Goal: Task Accomplishment & Management: Complete application form

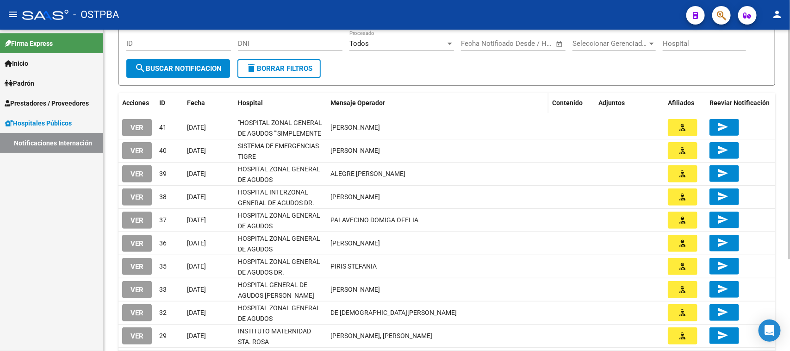
scroll to position [12, 0]
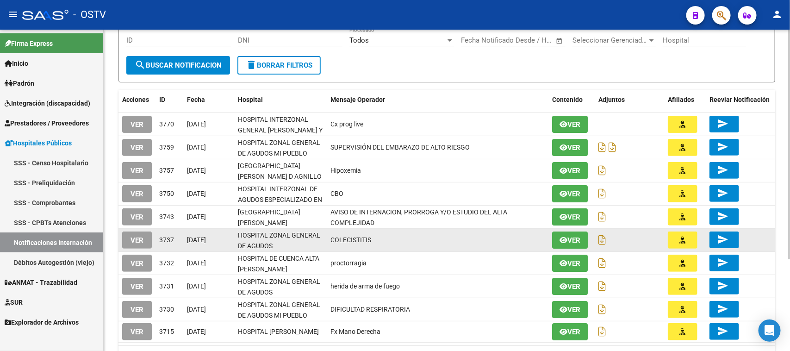
scroll to position [70, 0]
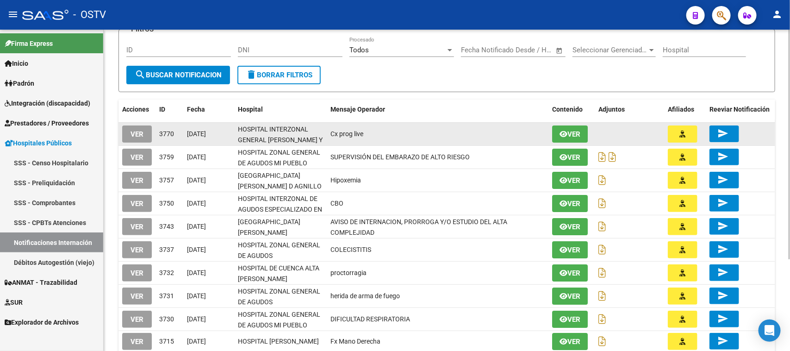
click at [139, 131] on span "VER" at bounding box center [136, 134] width 13 height 8
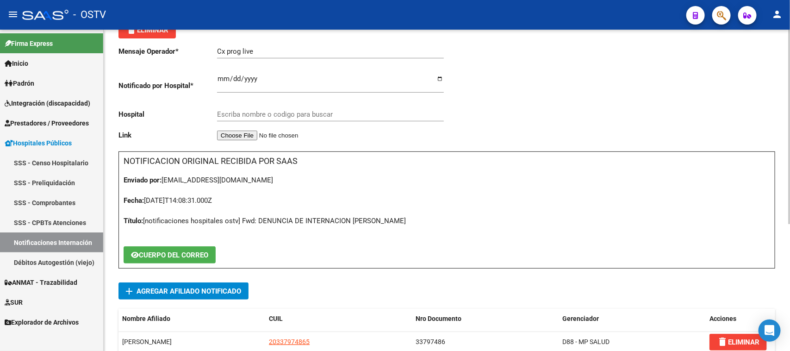
type input "HOSPITAL INTERZONAL GENERAL VICENTE LOPEZ Y PLANES"
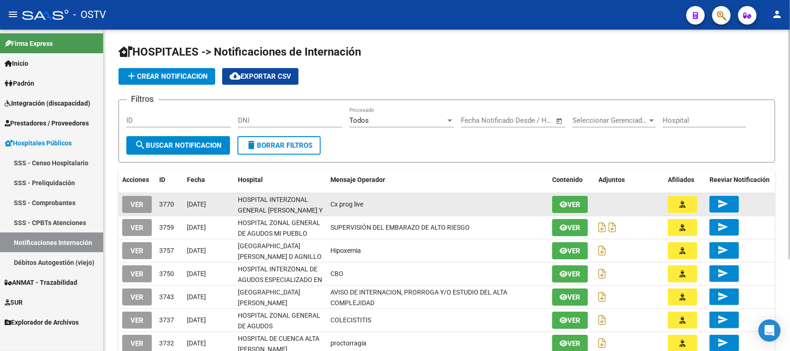
click at [133, 200] on span "VER" at bounding box center [136, 204] width 13 height 8
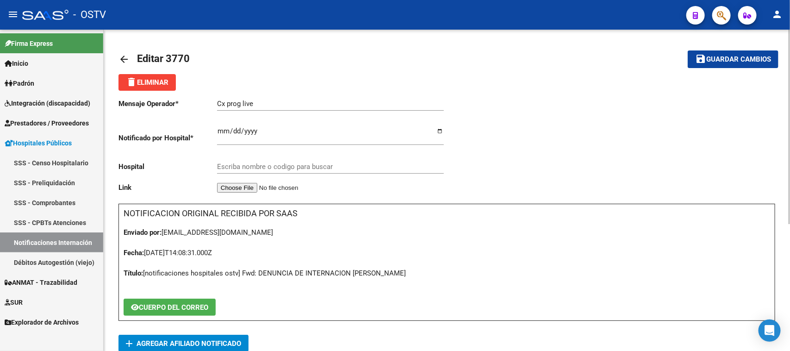
type input "HOSPITAL INTERZONAL GENERAL [PERSON_NAME] Y PLANES"
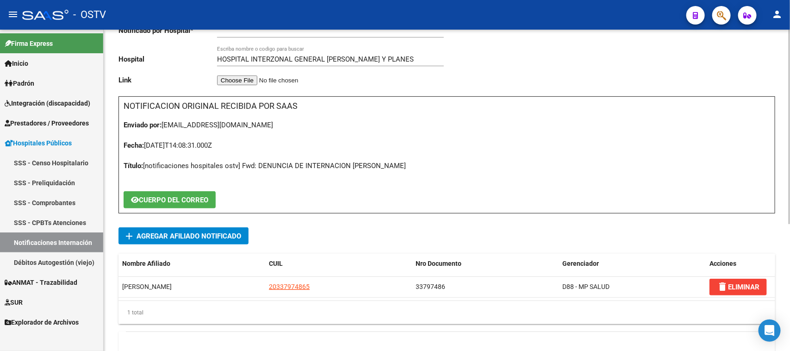
scroll to position [210, 0]
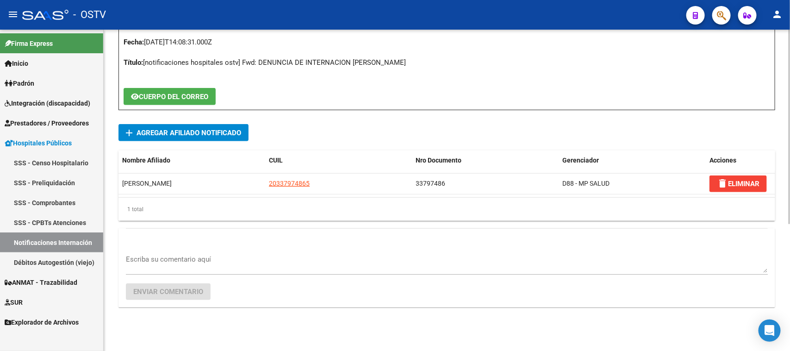
click at [167, 267] on textarea "Escriba su comentario aquí" at bounding box center [447, 263] width 642 height 19
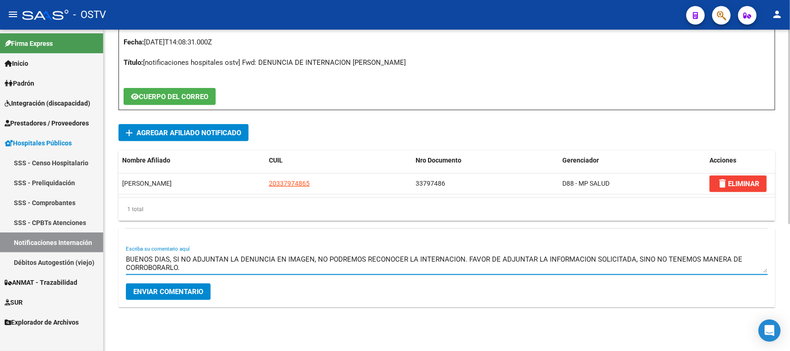
type textarea "BUENOS DIAS, SI NO ADJUNTAN LA DENUNCIA EN IMAGEN, NO PODREMOS RECONOCER LA INT…"
click at [201, 293] on span "Enviar comentario" at bounding box center [168, 291] width 70 height 8
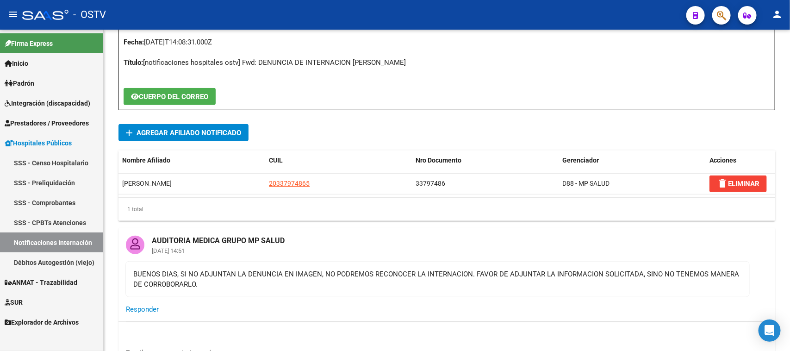
click at [77, 239] on link "Notificaciones Internación" at bounding box center [51, 242] width 103 height 20
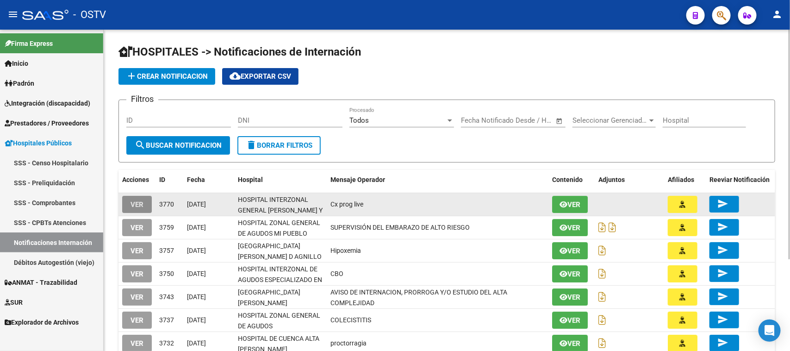
click at [142, 204] on span "VER" at bounding box center [136, 204] width 13 height 8
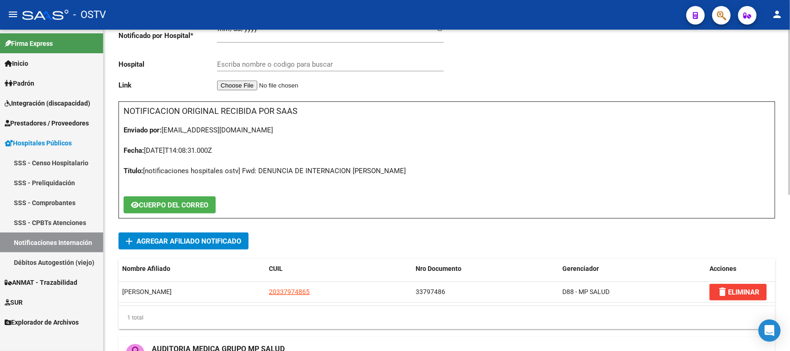
type input "HOSPITAL INTERZONAL GENERAL [PERSON_NAME] Y PLANES"
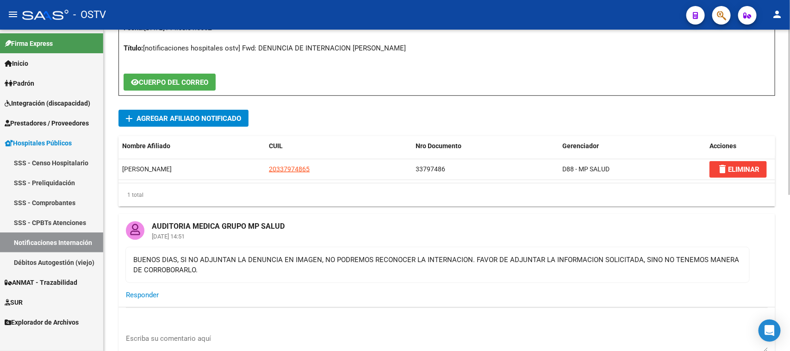
scroll to position [231, 0]
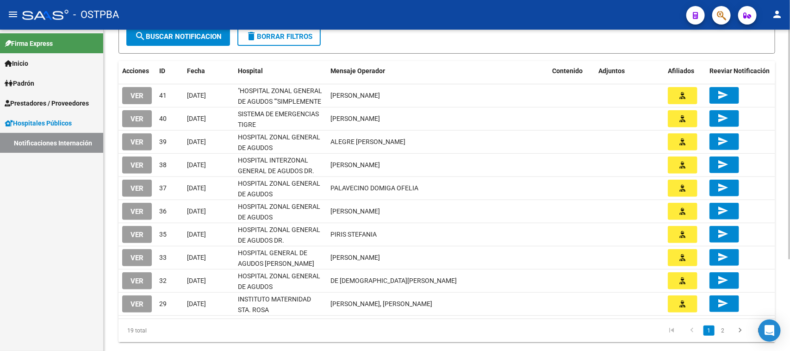
scroll to position [128, 0]
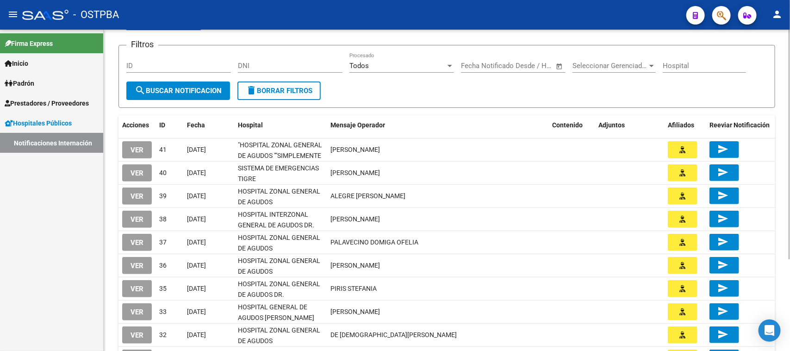
scroll to position [128, 0]
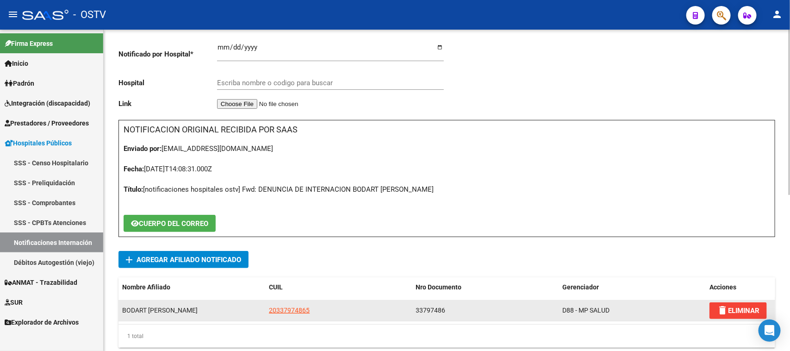
scroll to position [173, 0]
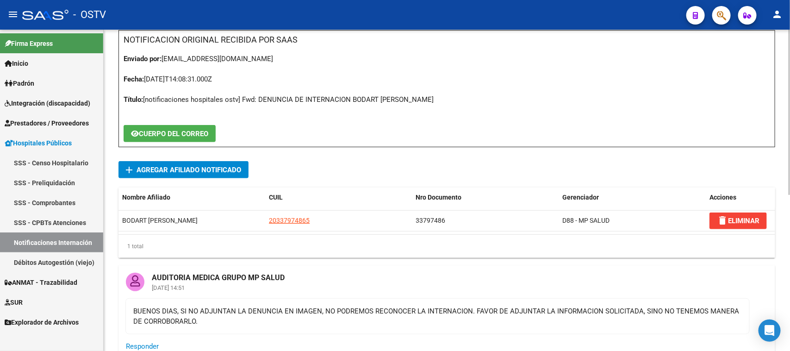
type input "HOSPITAL INTERZONAL GENERAL VICENTE LOPEZ Y PLANES"
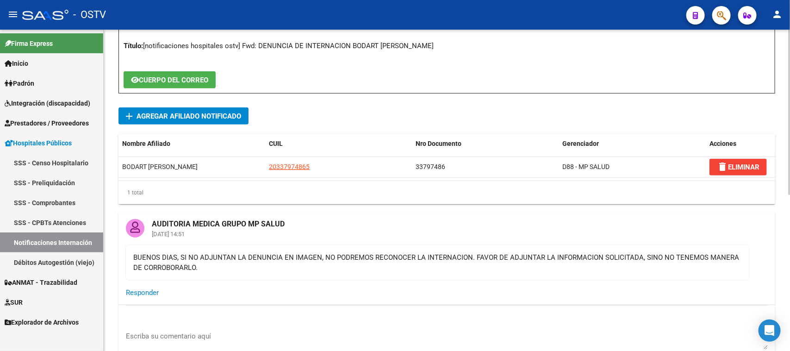
scroll to position [304, 0]
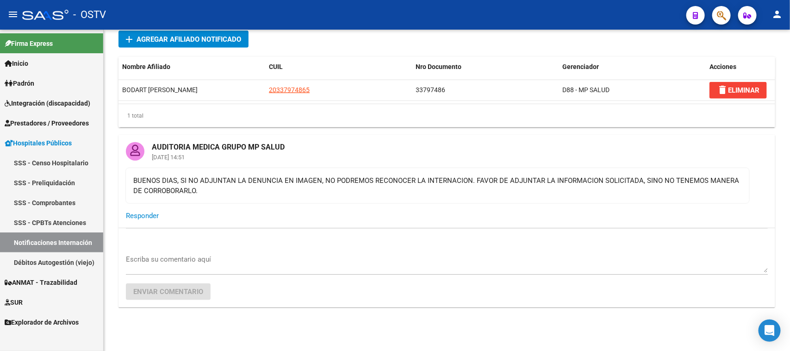
click at [81, 241] on link "Notificaciones Internación" at bounding box center [51, 242] width 103 height 20
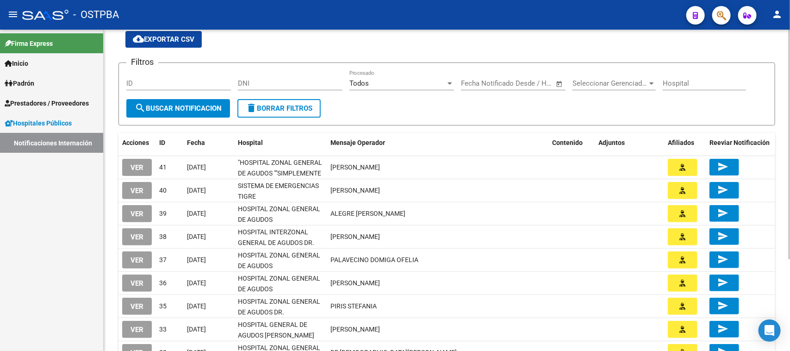
scroll to position [128, 0]
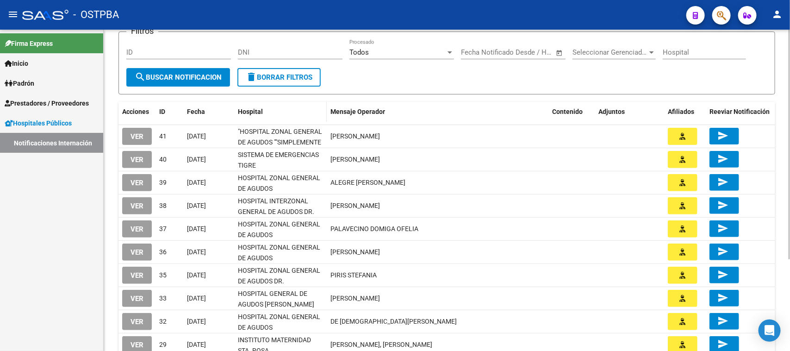
scroll to position [128, 0]
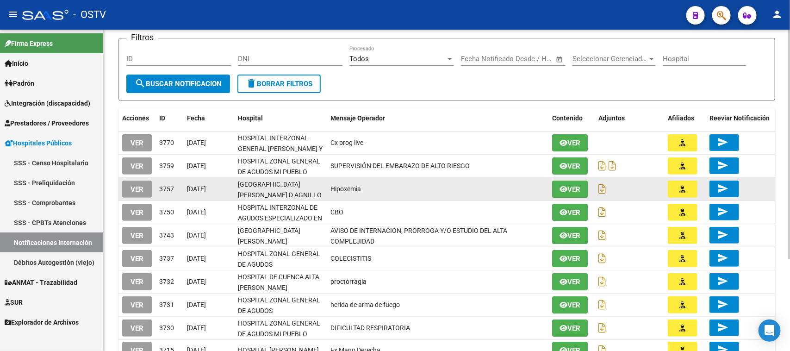
scroll to position [128, 0]
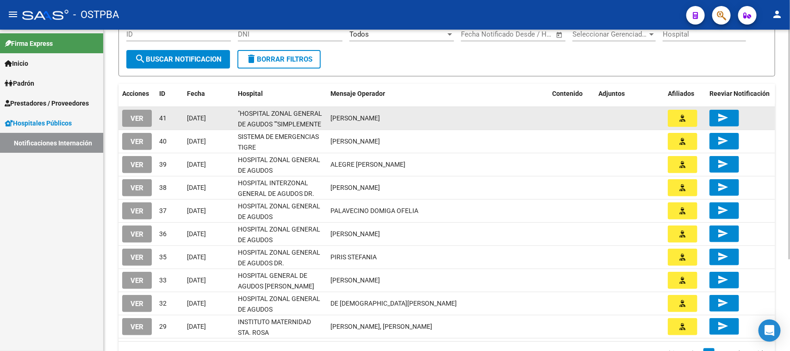
scroll to position [128, 0]
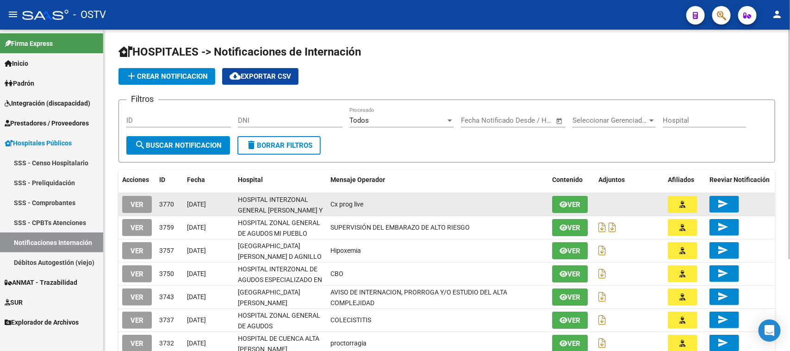
click at [138, 204] on span "VER" at bounding box center [136, 204] width 13 height 8
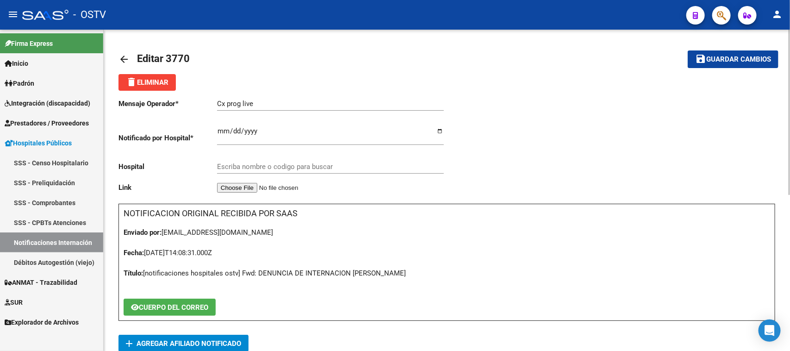
type input "HOSPITAL INTERZONAL GENERAL VICENTE LOPEZ Y PLANES"
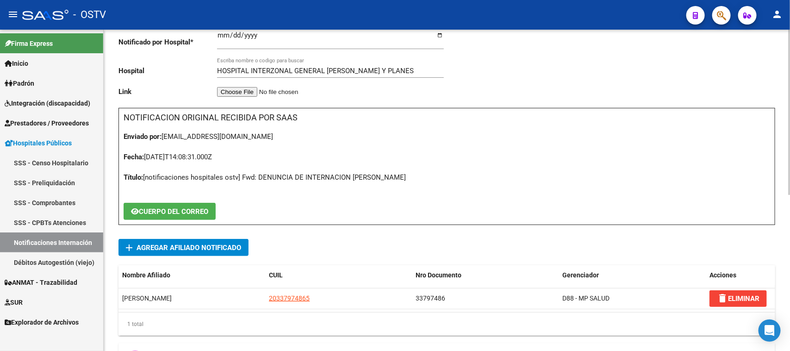
scroll to position [116, 0]
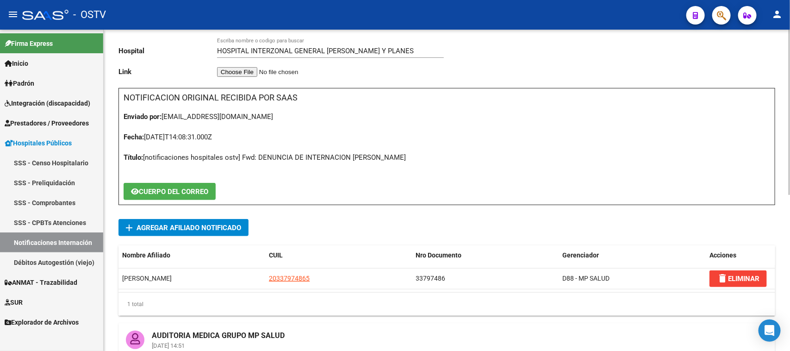
click at [244, 73] on input "file" at bounding box center [275, 72] width 117 height 10
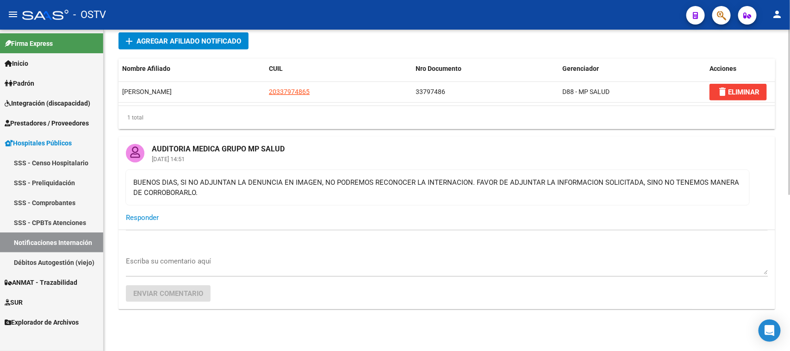
scroll to position [304, 0]
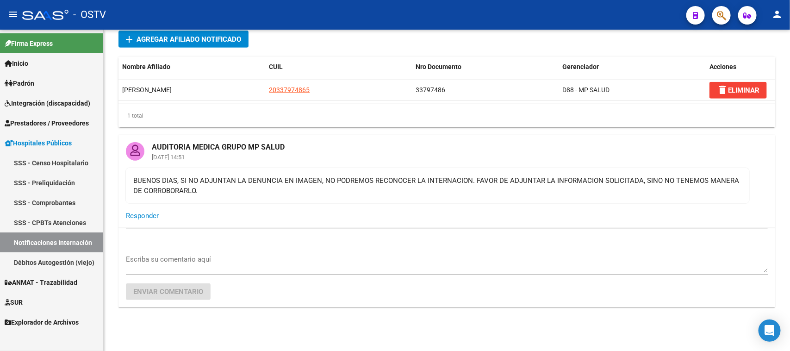
click at [68, 241] on link "Notificaciones Internación" at bounding box center [51, 242] width 103 height 20
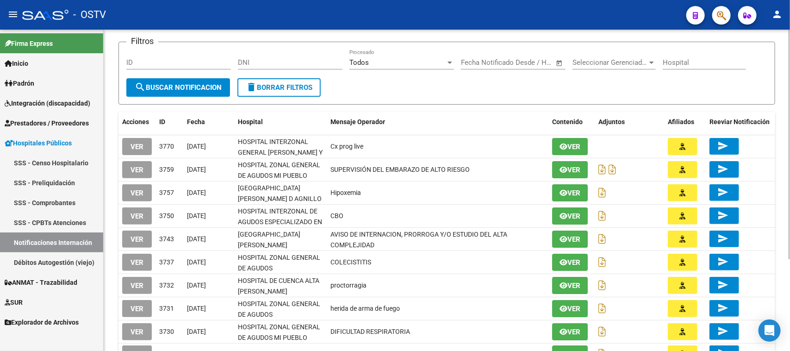
scroll to position [128, 0]
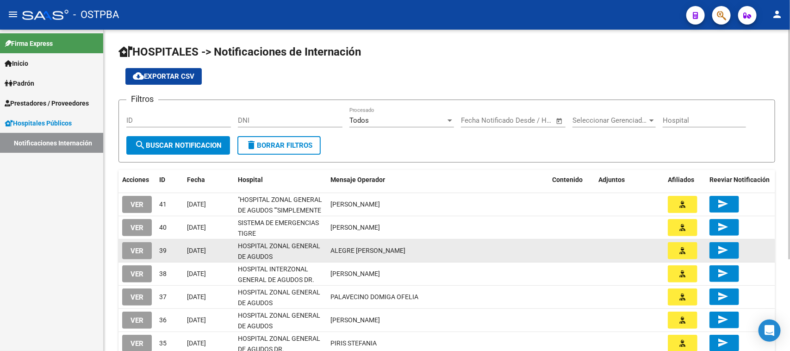
scroll to position [12, 0]
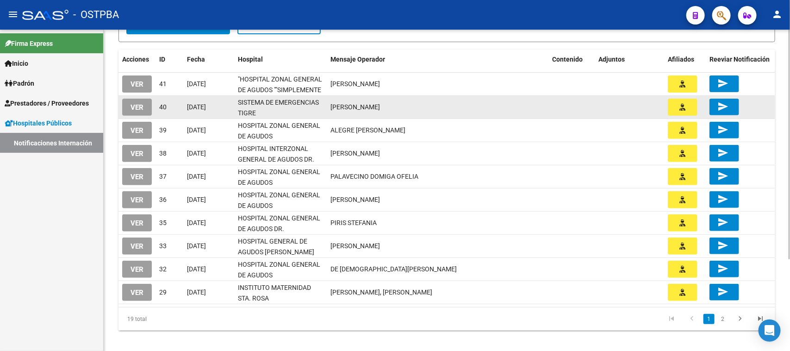
scroll to position [128, 0]
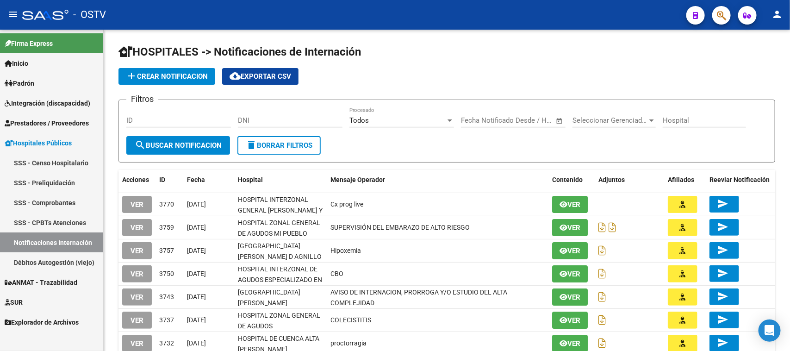
scroll to position [128, 0]
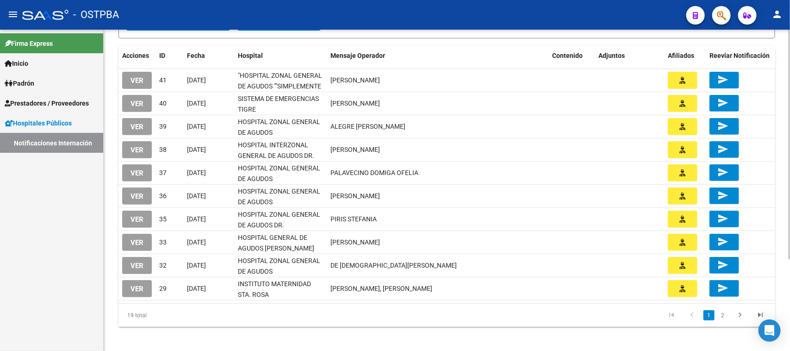
scroll to position [128, 0]
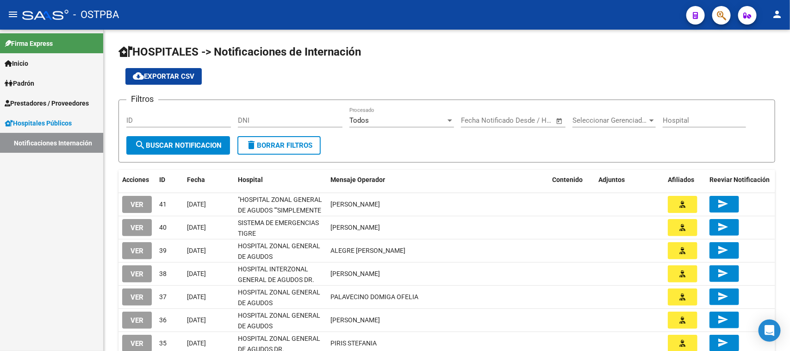
scroll to position [128, 0]
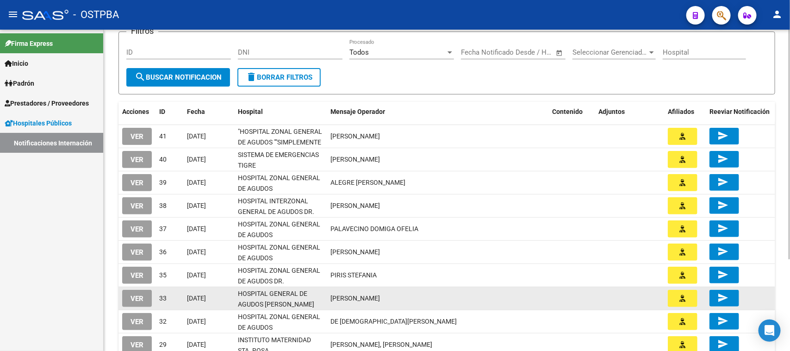
scroll to position [128, 0]
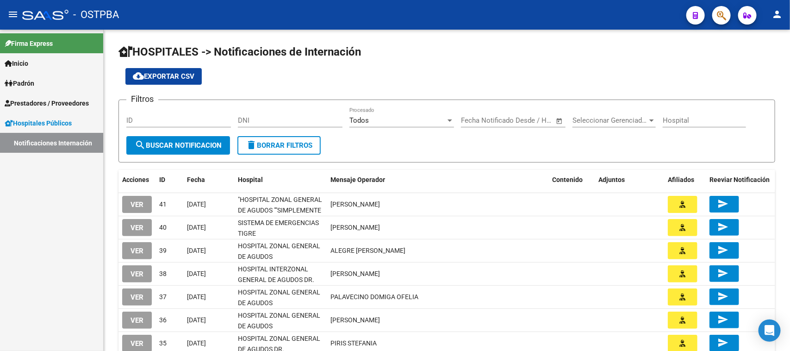
scroll to position [128, 0]
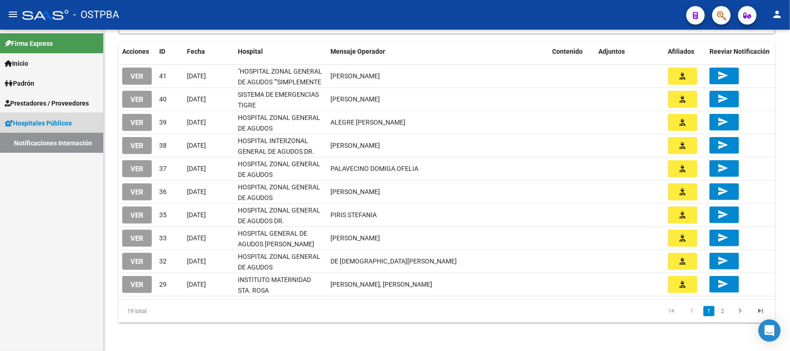
click at [23, 141] on link "Notificaciones Internación" at bounding box center [51, 143] width 103 height 20
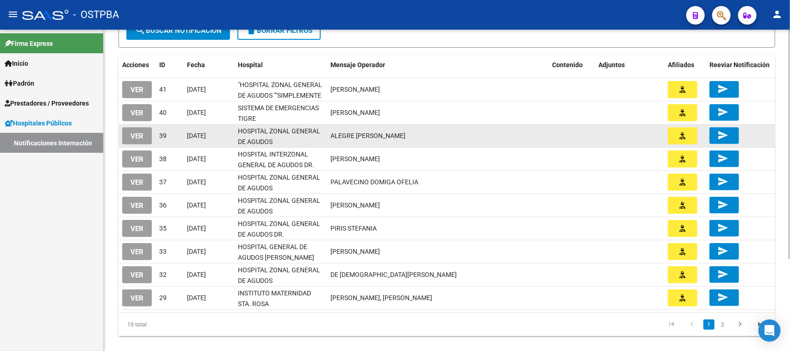
scroll to position [116, 0]
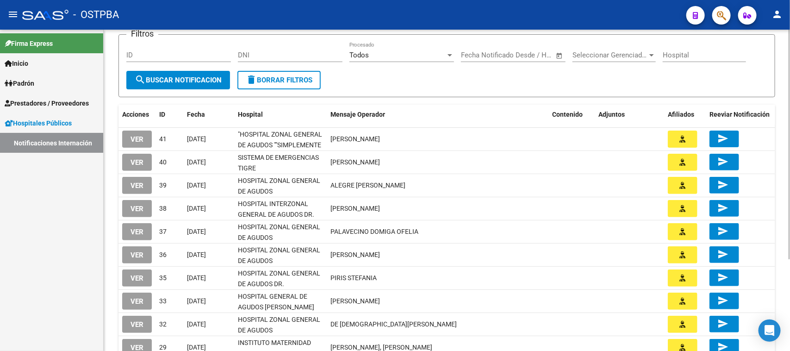
scroll to position [128, 0]
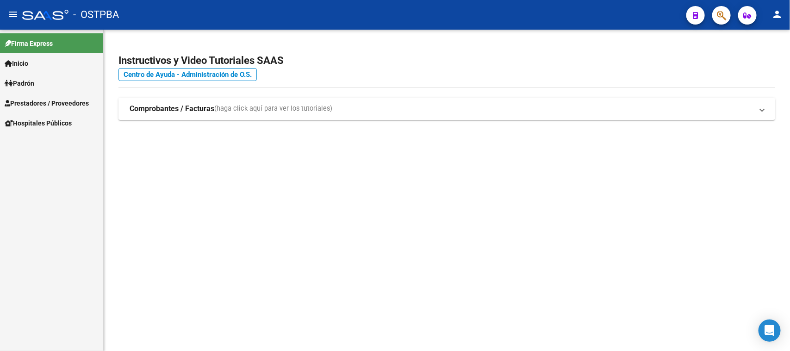
click at [15, 123] on span "Hospitales Públicos" at bounding box center [38, 123] width 67 height 10
click at [80, 144] on link "Notificaciones Internación" at bounding box center [51, 143] width 103 height 20
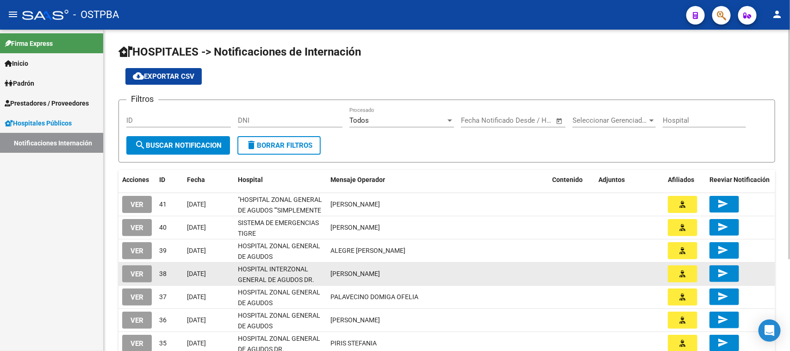
scroll to position [128, 0]
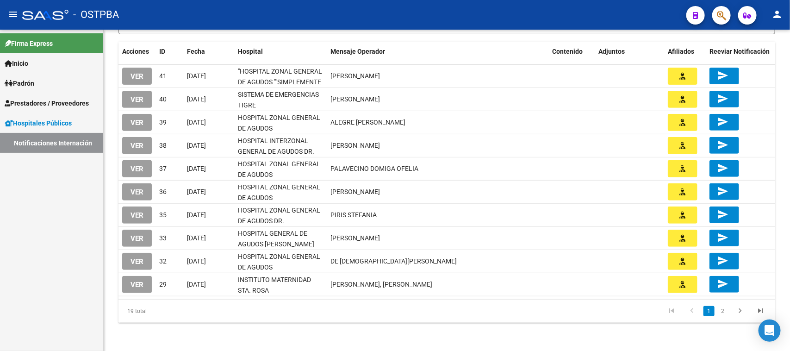
click at [74, 148] on link "Notificaciones Internación" at bounding box center [51, 143] width 103 height 20
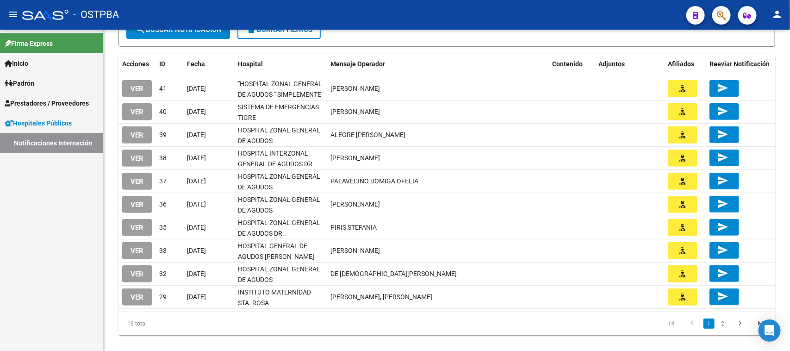
scroll to position [128, 0]
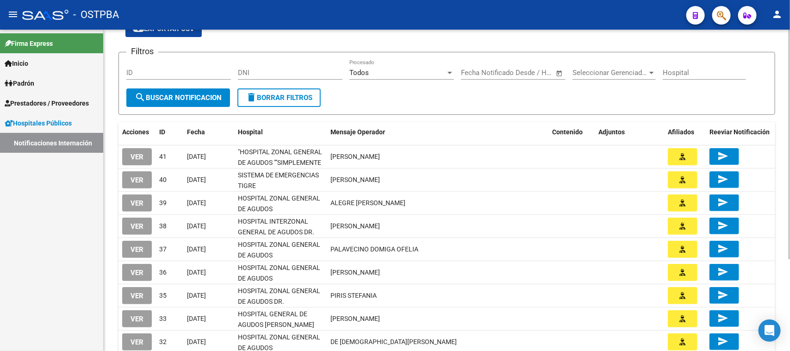
scroll to position [128, 0]
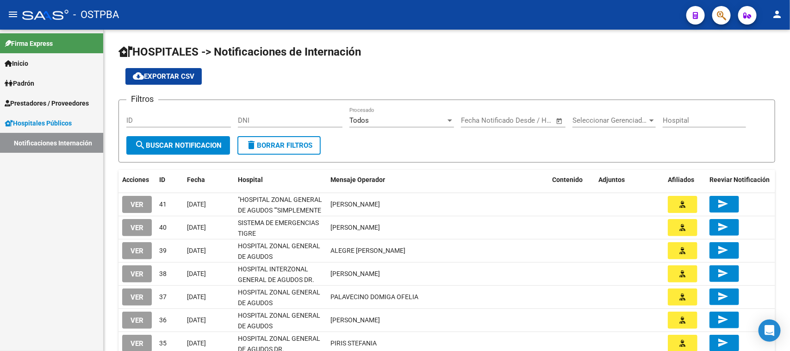
scroll to position [128, 0]
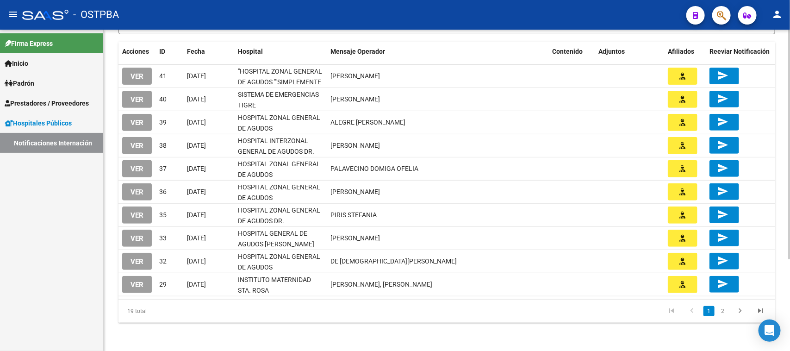
click at [756, 306] on icon "go to last page" at bounding box center [760, 311] width 12 height 11
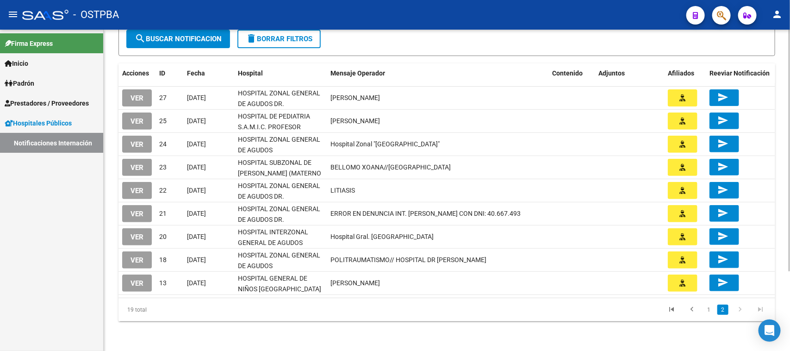
scroll to position [105, 0]
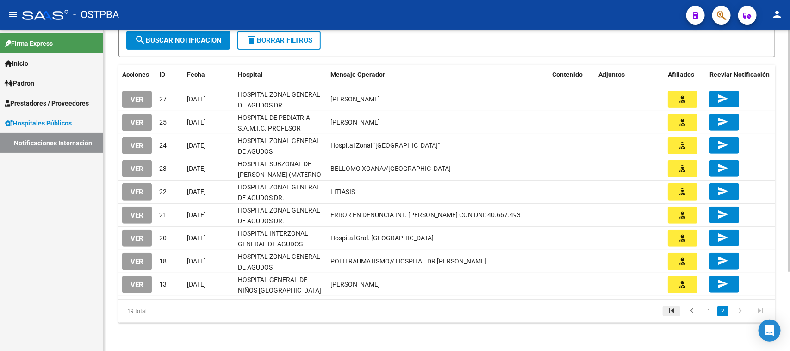
click at [674, 313] on icon "go to first page" at bounding box center [671, 311] width 12 height 11
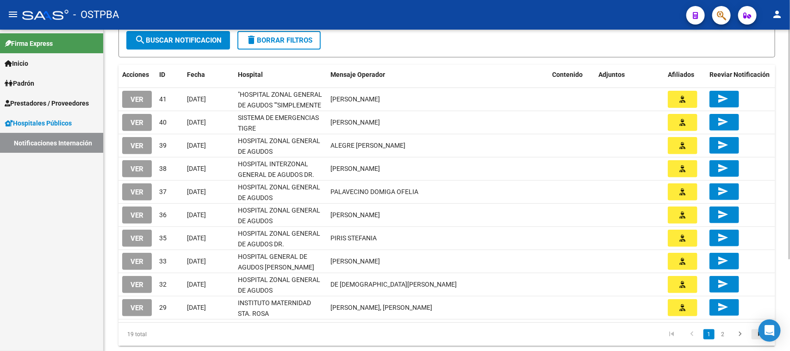
click at [755, 331] on icon "go to last page" at bounding box center [760, 334] width 12 height 11
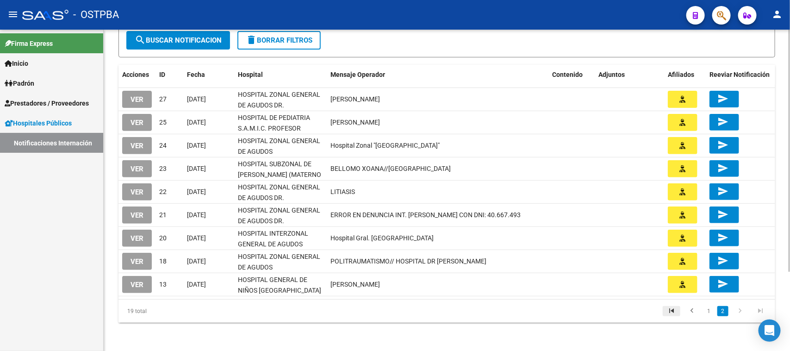
click at [676, 313] on icon "go to first page" at bounding box center [671, 311] width 12 height 11
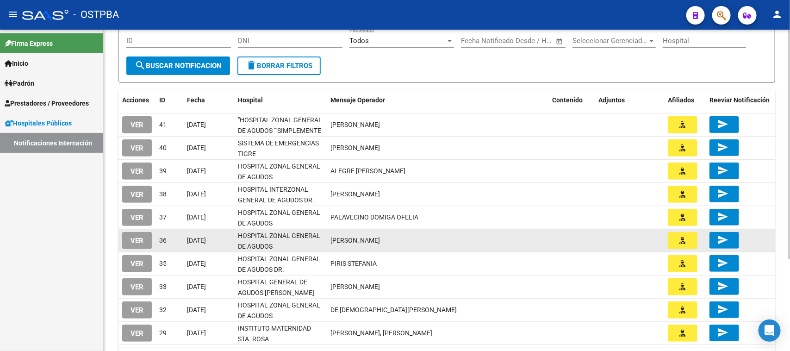
scroll to position [128, 0]
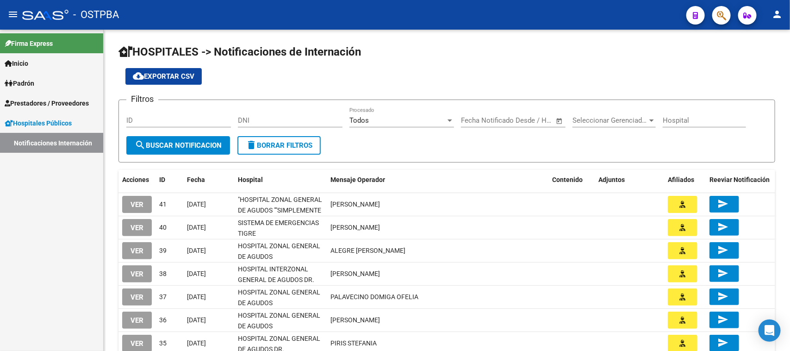
scroll to position [116, 0]
